Goal: Obtain resource: Download file/media

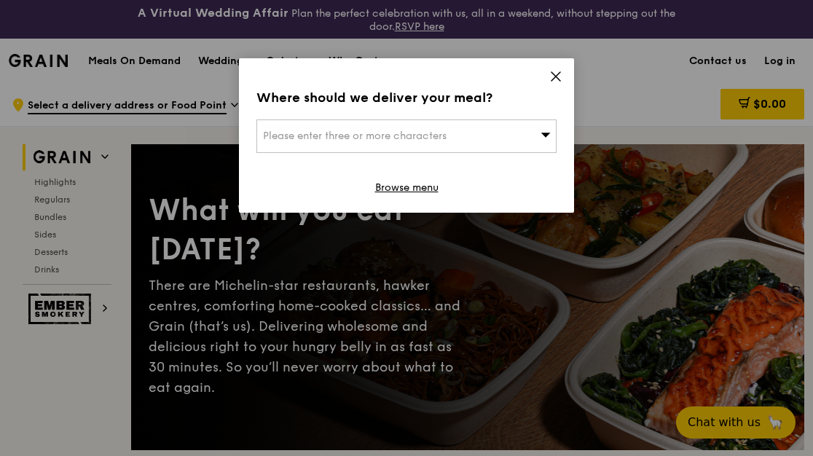
click at [546, 78] on div "Where should we deliver your meal? Please enter three or more characters Browse…" at bounding box center [406, 135] width 335 height 154
click at [556, 72] on icon at bounding box center [555, 76] width 13 height 13
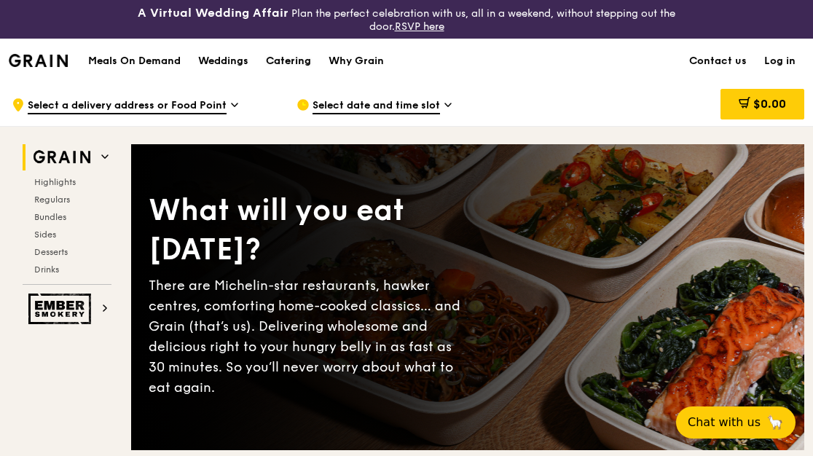
click at [278, 63] on div "Catering" at bounding box center [288, 61] width 45 height 44
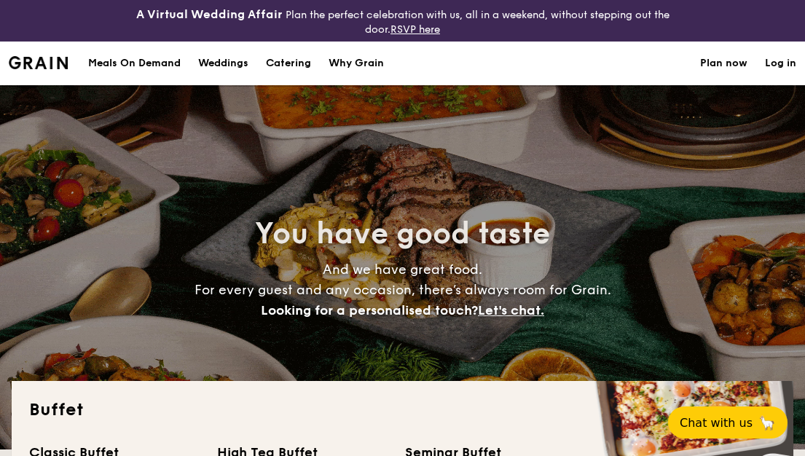
select select
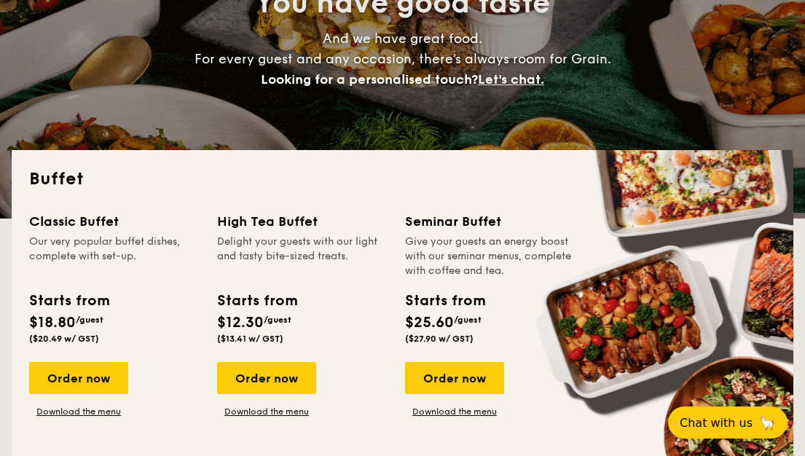
scroll to position [291, 0]
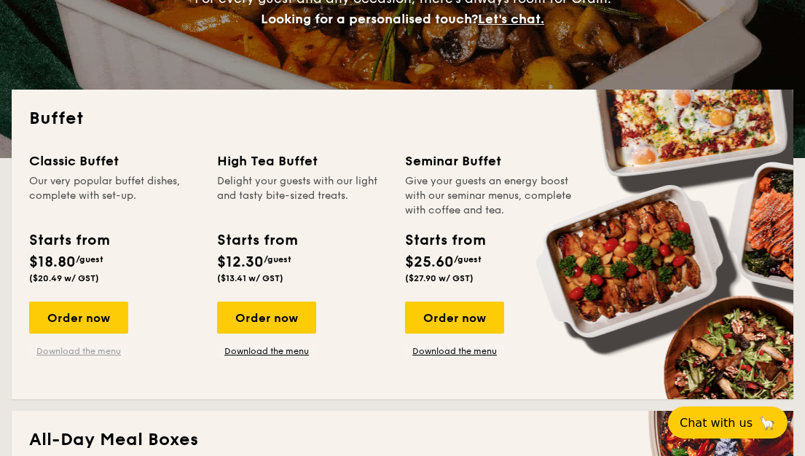
click at [105, 349] on link "Download the menu" at bounding box center [78, 351] width 99 height 12
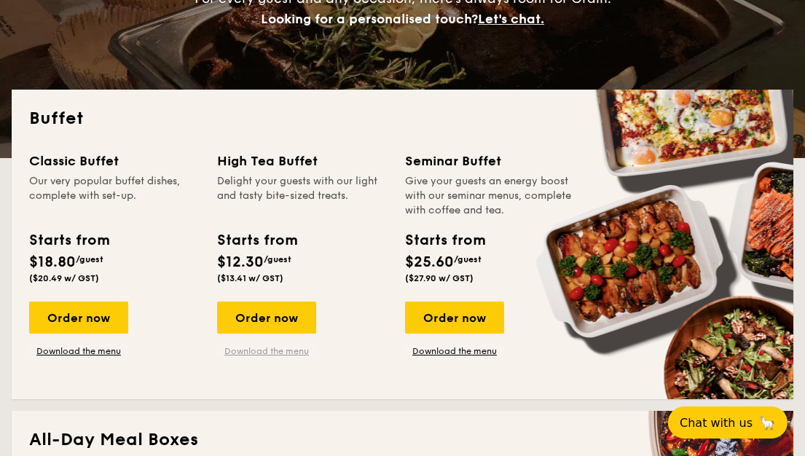
click at [255, 351] on link "Download the menu" at bounding box center [266, 351] width 99 height 12
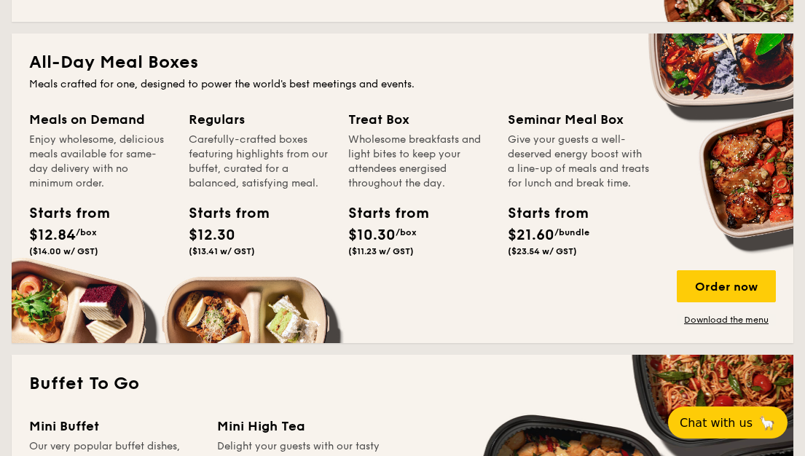
scroll to position [656, 0]
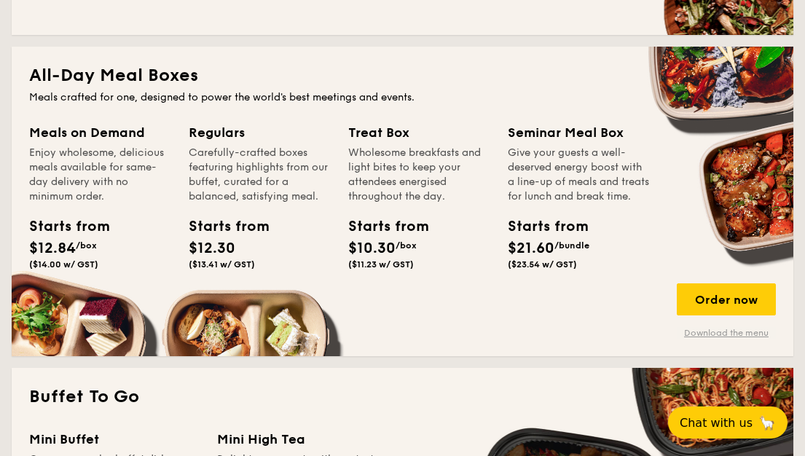
click at [703, 332] on link "Download the menu" at bounding box center [726, 333] width 99 height 12
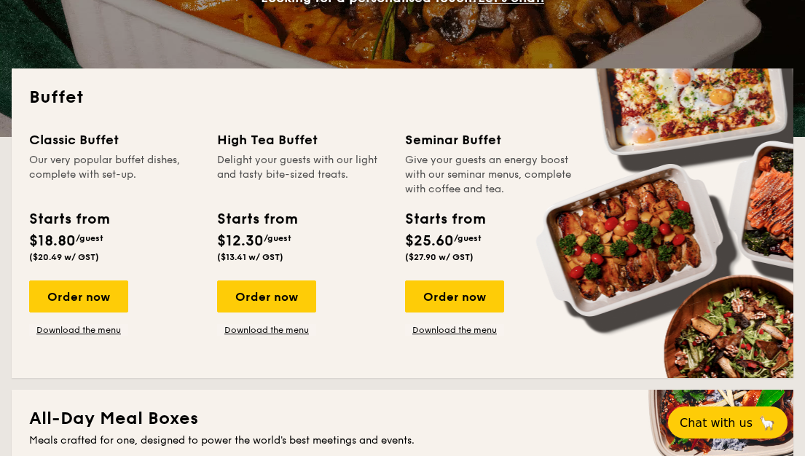
scroll to position [364, 0]
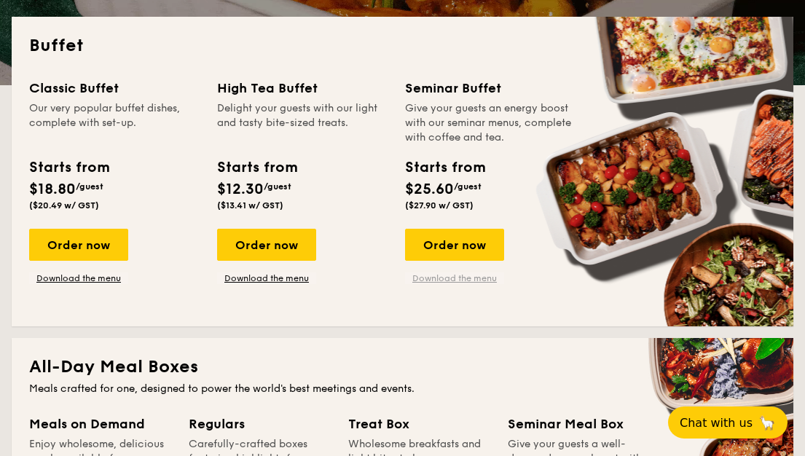
click at [471, 282] on link "Download the menu" at bounding box center [454, 278] width 99 height 12
